Goal: Check status

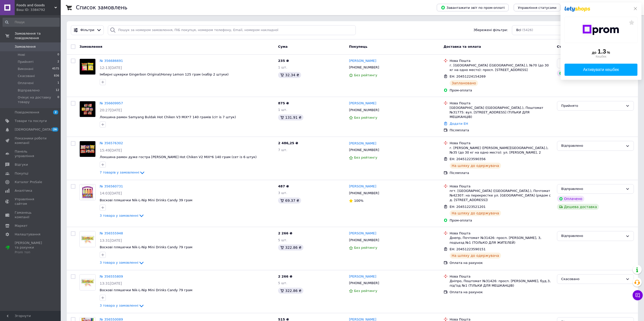
click at [635, 10] on icon at bounding box center [635, 9] width 4 height 4
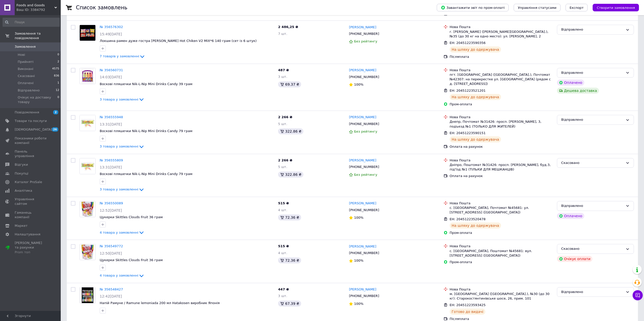
scroll to position [422, 0]
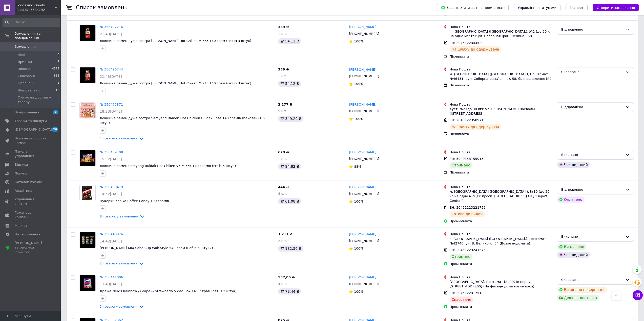
click at [42, 58] on li "Прийняті 2" at bounding box center [31, 61] width 62 height 7
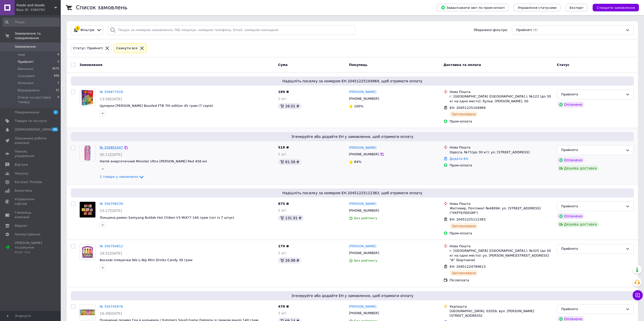
click at [115, 149] on link "№ 356801647" at bounding box center [111, 148] width 23 height 4
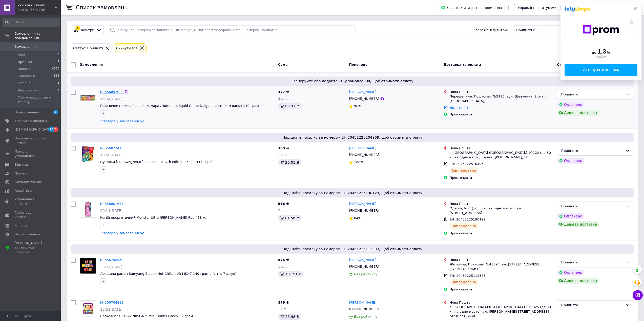
click at [107, 91] on link "№ 356897020" at bounding box center [111, 92] width 23 height 4
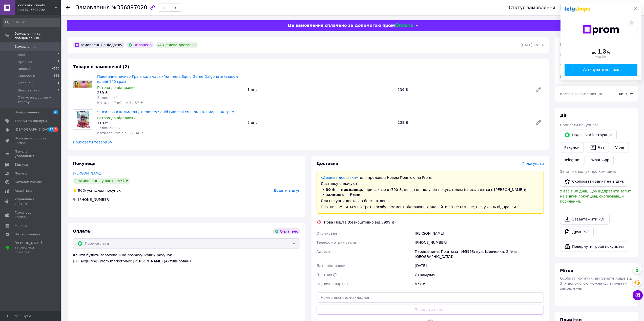
click at [463, 252] on div "Перещепине, Поштомат №5993: вул. Шевченка, 2 (маг. АТБ)" at bounding box center [479, 254] width 131 height 14
copy div "5993"
